Goal: Navigation & Orientation: Understand site structure

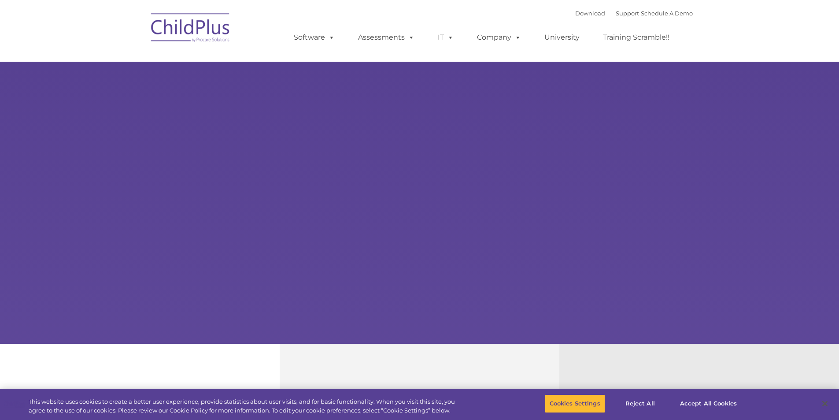
select select "MEDIUM"
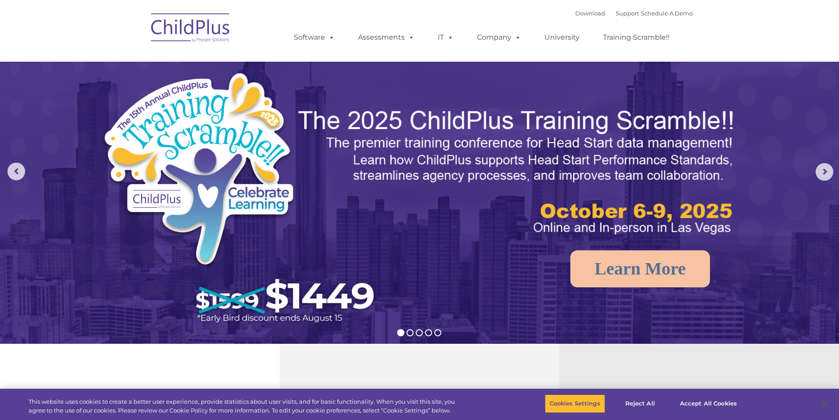
click at [206, 28] on img at bounding box center [191, 29] width 88 height 44
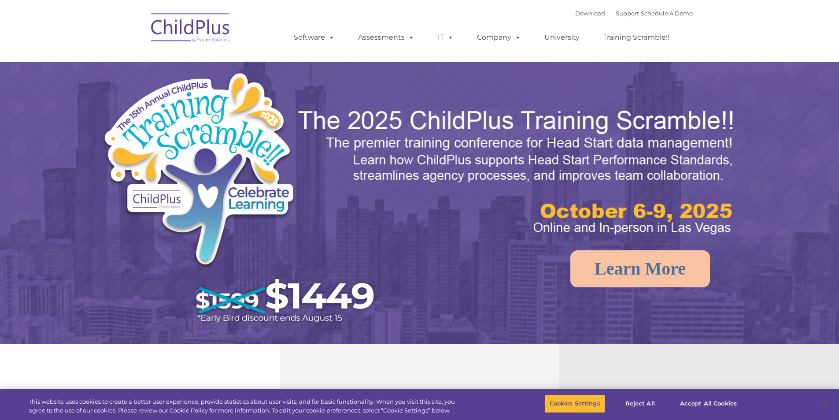
select select "MEDIUM"
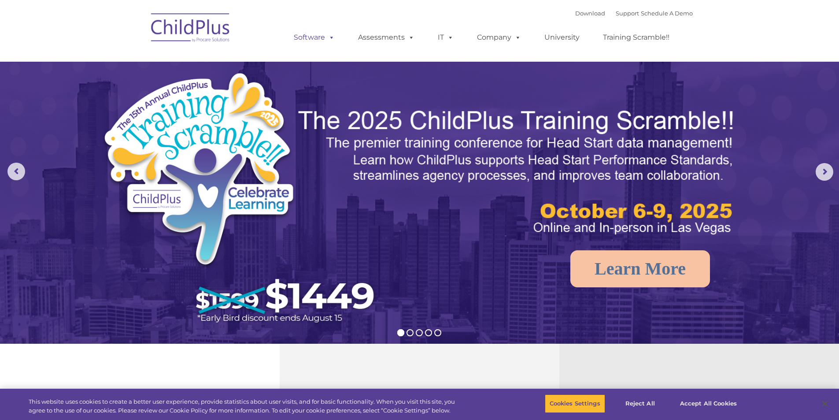
click at [313, 43] on link "Software" at bounding box center [314, 38] width 59 height 18
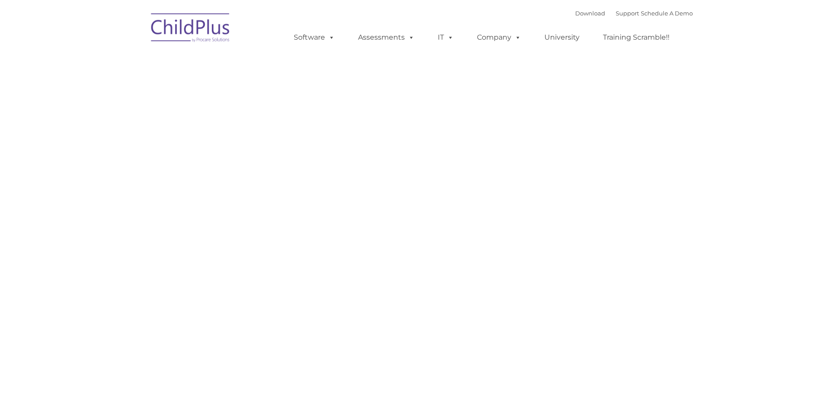
click at [204, 34] on img at bounding box center [191, 29] width 88 height 44
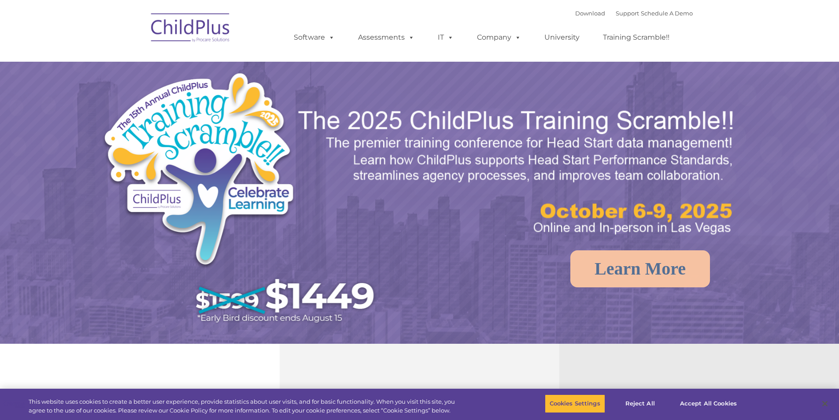
select select "MEDIUM"
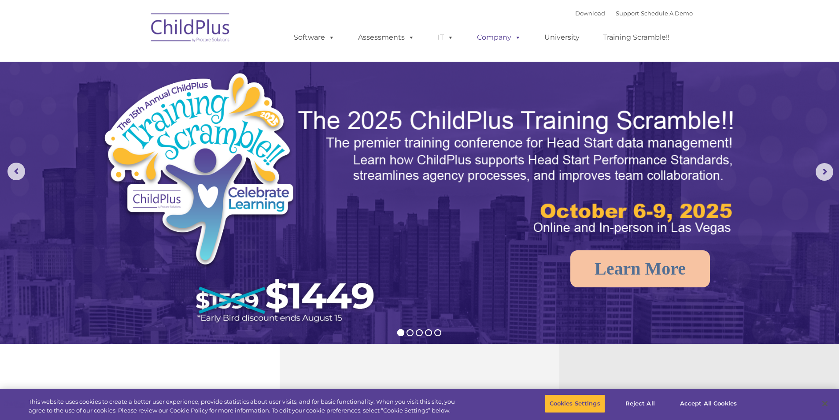
click at [507, 37] on link "Company" at bounding box center [499, 38] width 62 height 18
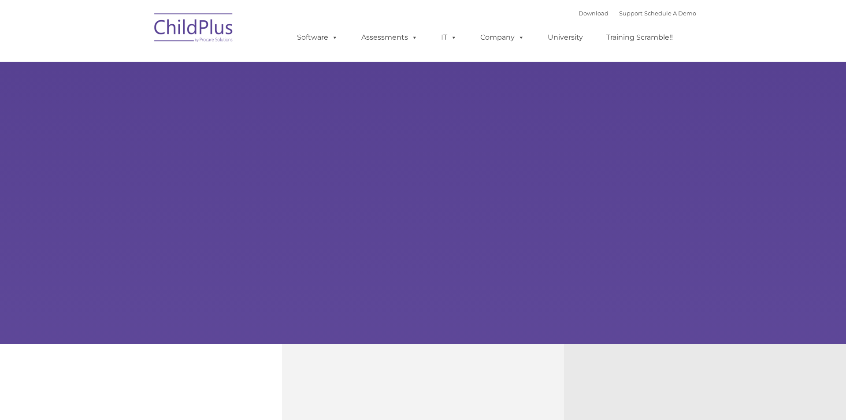
type input ""
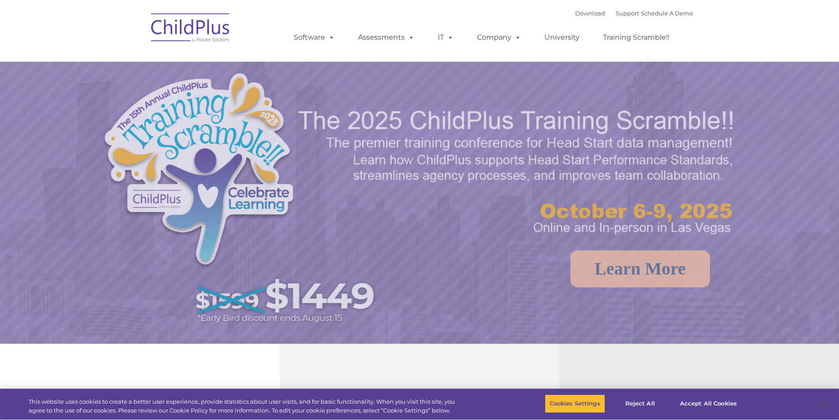
select select "MEDIUM"
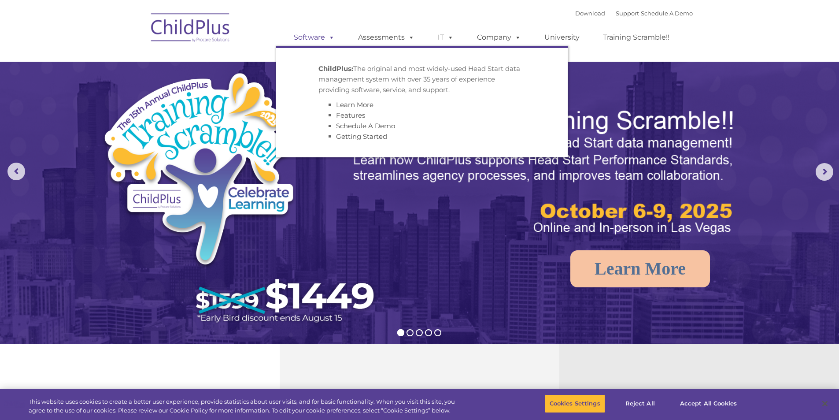
click at [327, 31] on link "Software" at bounding box center [314, 38] width 59 height 18
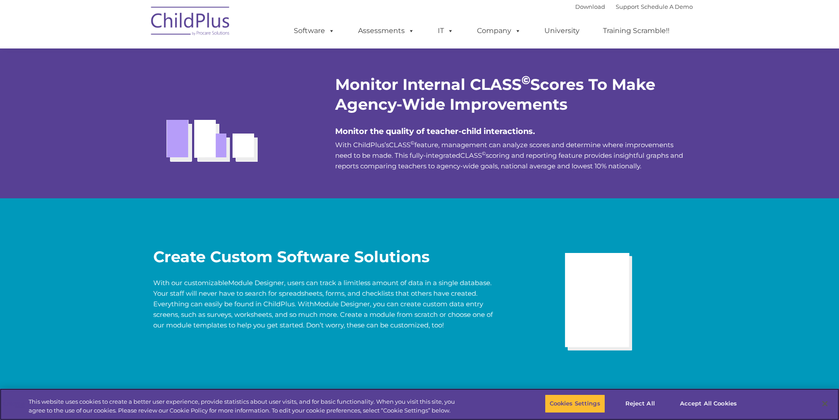
scroll to position [1617, 0]
